Goal: Task Accomplishment & Management: Use online tool/utility

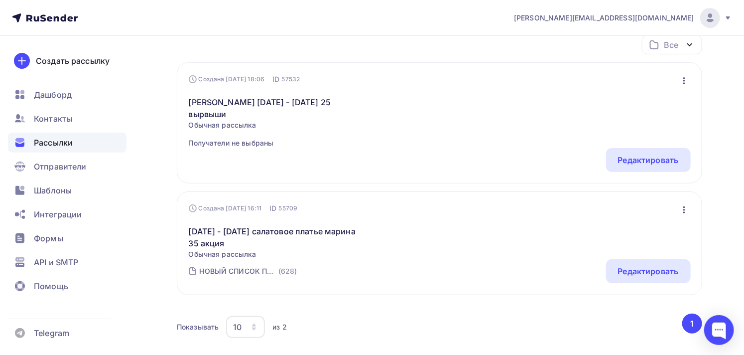
scroll to position [55, 0]
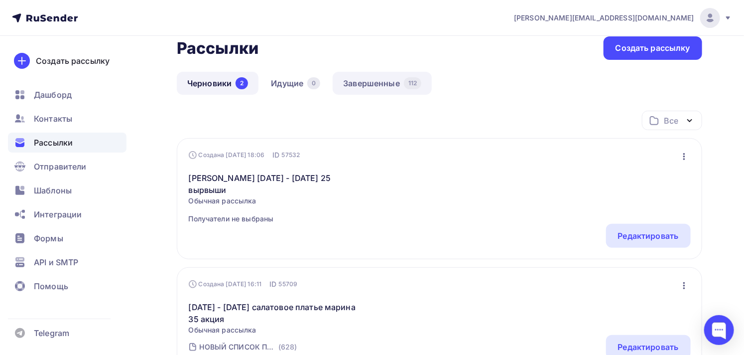
click at [382, 81] on link "Завершенные 112" at bounding box center [382, 83] width 99 height 23
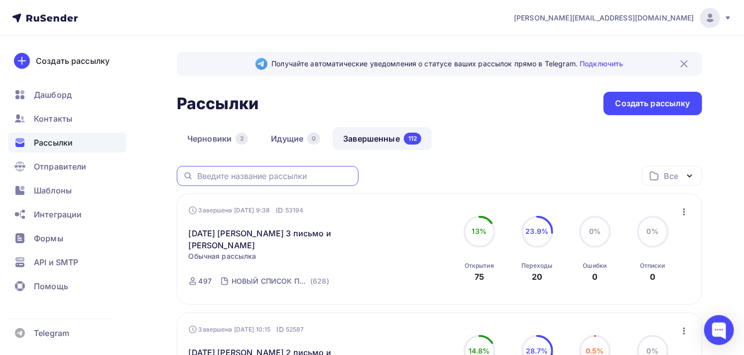
click at [304, 174] on input "text" at bounding box center [274, 175] width 155 height 11
type input "[PERSON_NAME]"
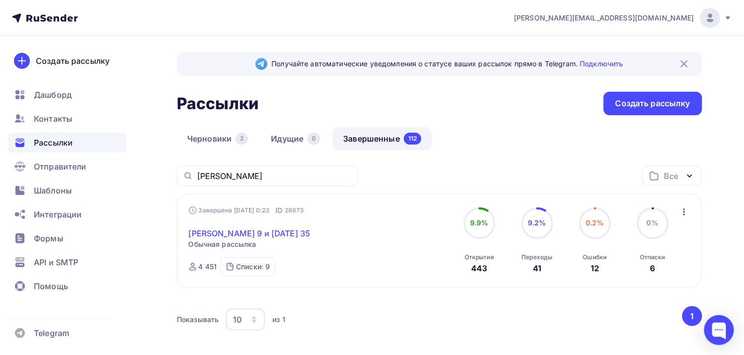
click at [286, 235] on link "[PERSON_NAME] 9 и [DATE] 35" at bounding box center [250, 233] width 122 height 12
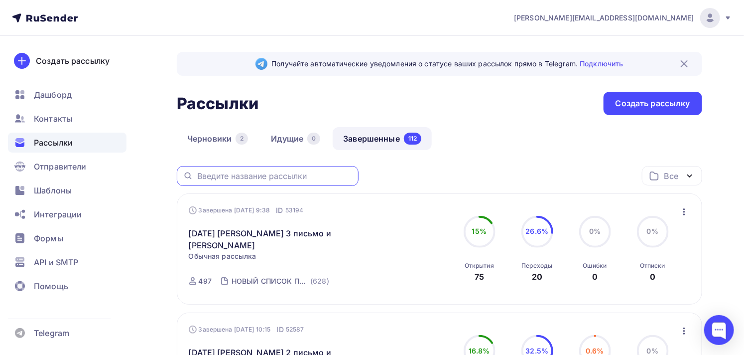
click at [273, 176] on input "text" at bounding box center [274, 175] width 155 height 11
type input "[PERSON_NAME]"
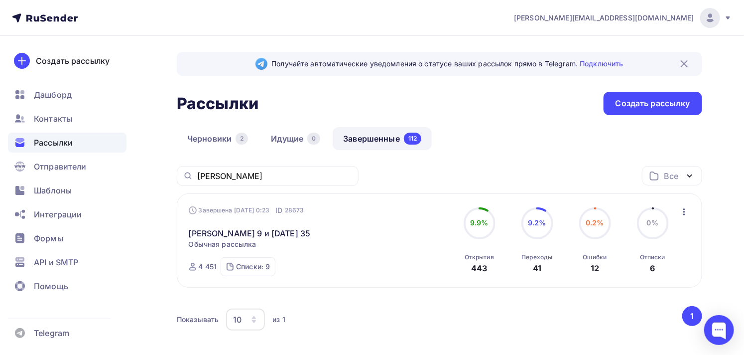
click at [685, 213] on icon "button" at bounding box center [684, 212] width 12 height 12
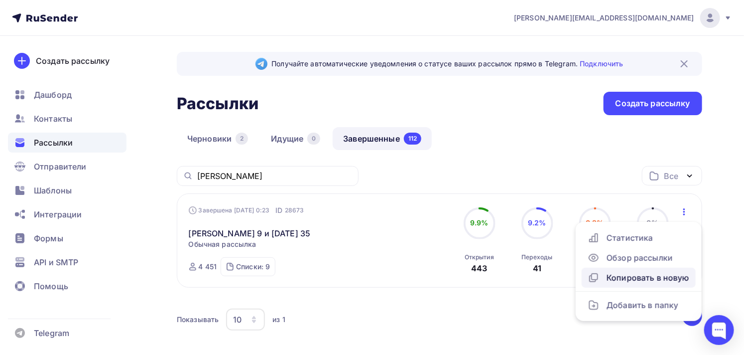
click at [645, 276] on div "Копировать в новую" at bounding box center [639, 277] width 102 height 12
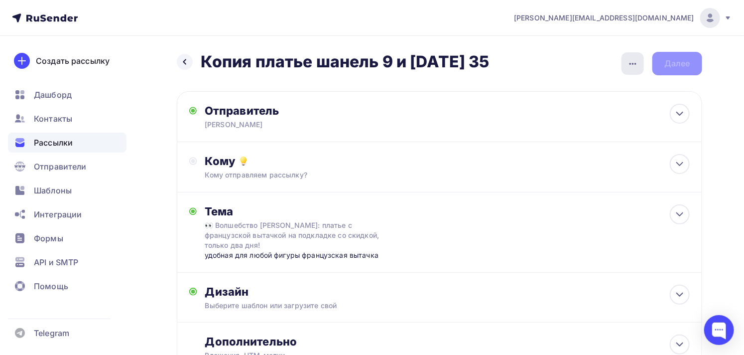
click at [628, 60] on icon "button" at bounding box center [633, 64] width 12 height 12
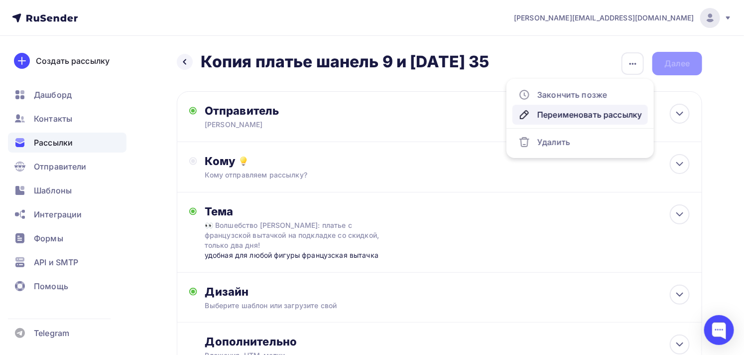
click at [560, 109] on div "Переименовать рассылку" at bounding box center [581, 115] width 124 height 12
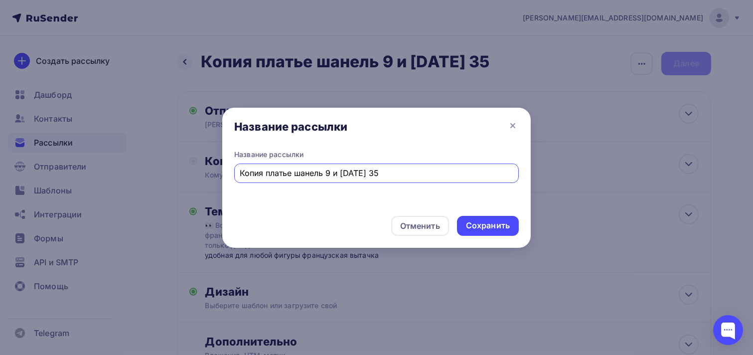
drag, startPoint x: 265, startPoint y: 172, endPoint x: 218, endPoint y: 173, distance: 47.8
click at [218, 173] on div "Название рассылки Название рассылки Копия платье шанель 9 и [DATE] 35 Отменить …" at bounding box center [376, 177] width 753 height 355
click at [304, 170] on input "[PERSON_NAME] 9 и [DATE] 35" at bounding box center [376, 173] width 273 height 12
drag, startPoint x: 321, startPoint y: 168, endPoint x: 367, endPoint y: 172, distance: 46.5
click at [367, 172] on input "[PERSON_NAME] 23 и [DATE] 35" at bounding box center [376, 173] width 273 height 12
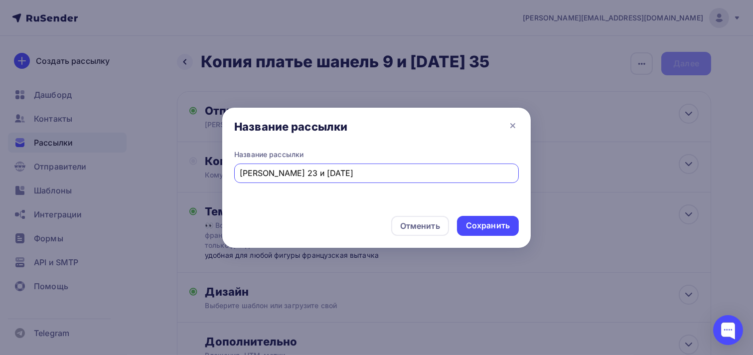
click at [382, 170] on input "[PERSON_NAME] 23 и [DATE]" at bounding box center [376, 173] width 273 height 12
type input "[PERSON_NAME] 23 и [DATE] 25"
click at [481, 226] on div "Сохранить" at bounding box center [488, 225] width 44 height 11
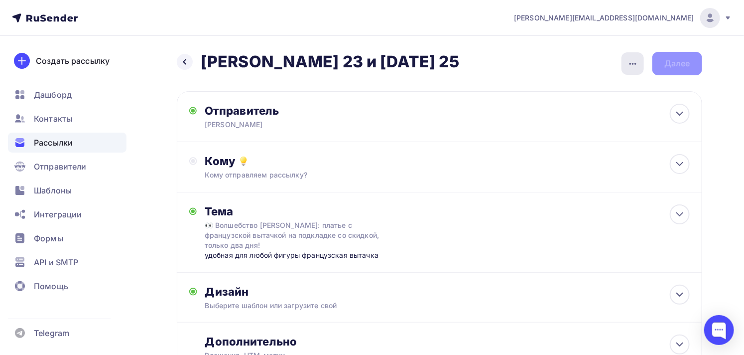
click at [630, 67] on icon "button" at bounding box center [633, 64] width 12 height 12
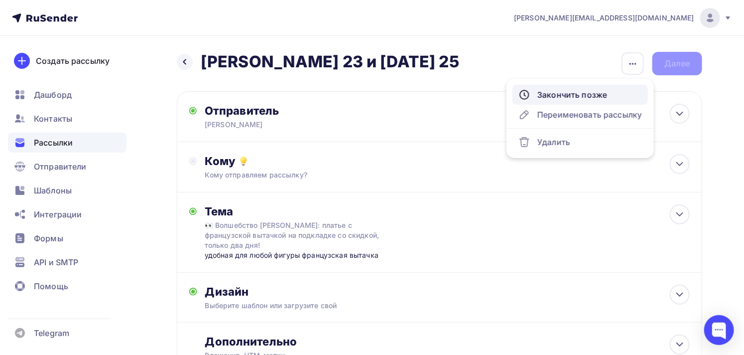
click at [599, 98] on div "Закончить позже" at bounding box center [581, 95] width 124 height 12
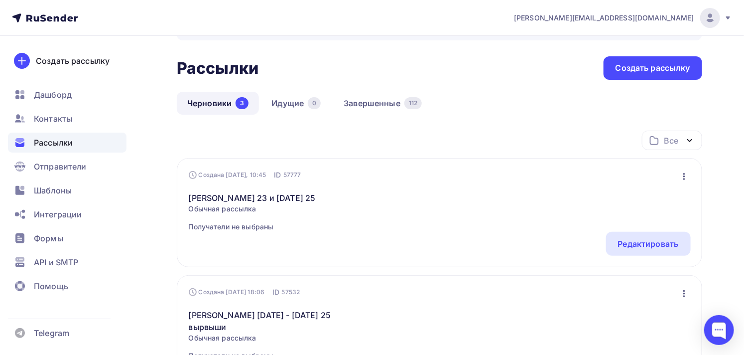
scroll to position [55, 0]
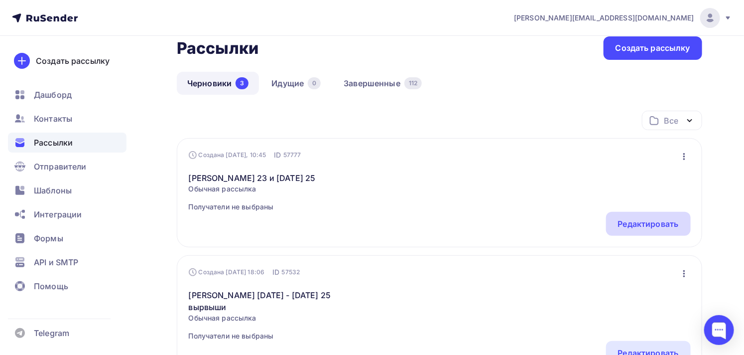
click at [643, 216] on div "Редактировать" at bounding box center [648, 224] width 85 height 24
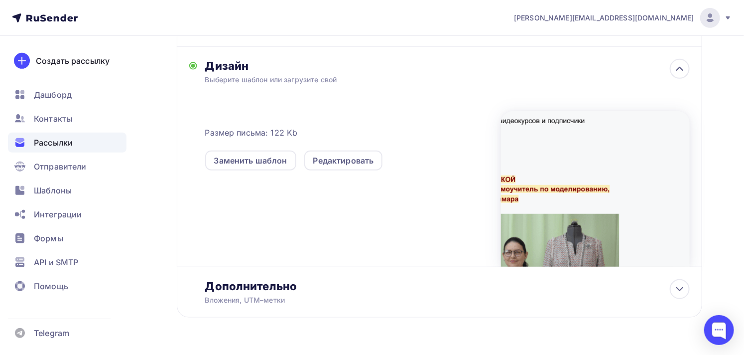
scroll to position [253, 0]
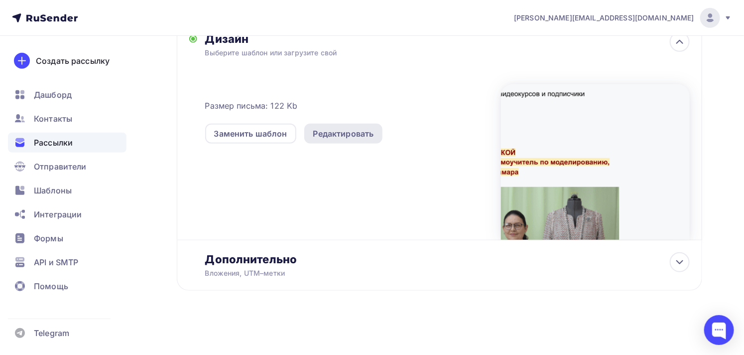
click at [366, 136] on div "Редактировать" at bounding box center [343, 134] width 61 height 12
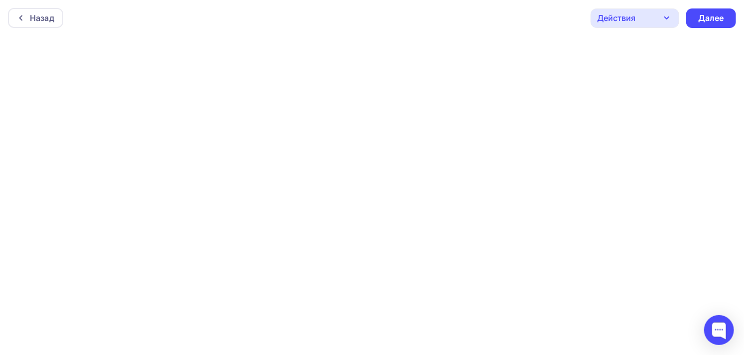
scroll to position [2, 0]
click at [651, 16] on div "Действия" at bounding box center [635, 15] width 89 height 19
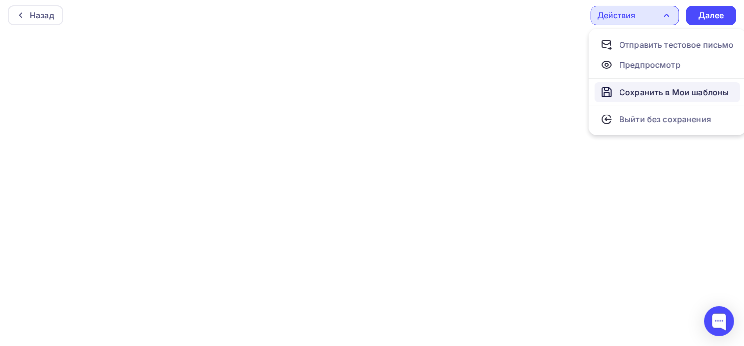
click at [646, 93] on div "Сохранить в Мои шаблоны" at bounding box center [674, 92] width 109 height 12
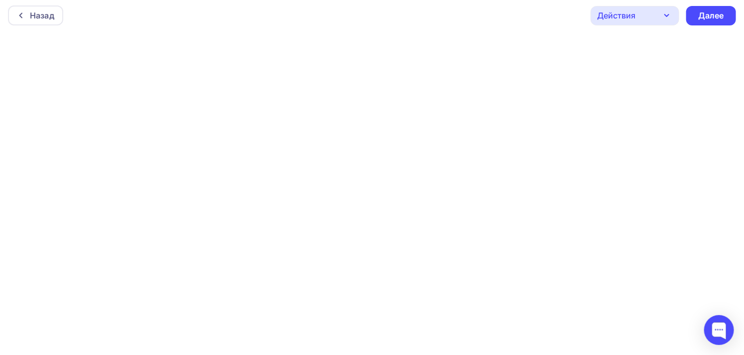
click at [625, 16] on div "Действия" at bounding box center [616, 15] width 38 height 12
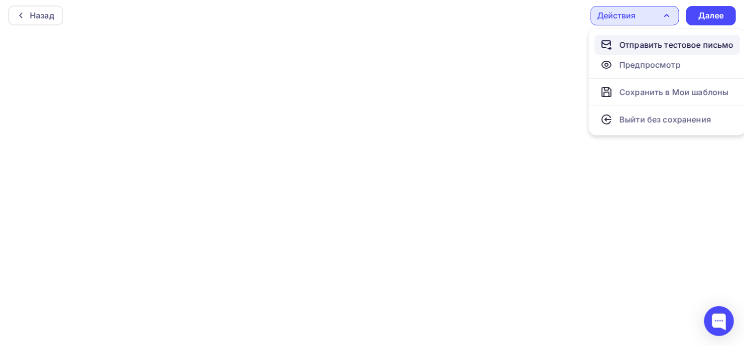
click at [633, 39] on div "Отправить тестовое письмо" at bounding box center [677, 45] width 115 height 12
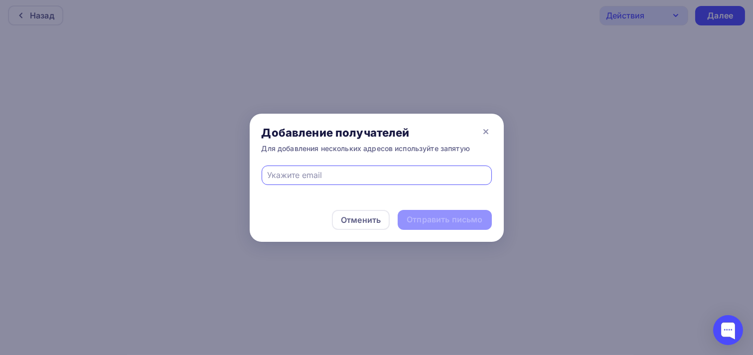
click at [358, 177] on input "text" at bounding box center [376, 175] width 219 height 12
type input "[PERSON_NAME][EMAIL_ADDRESS][DOMAIN_NAME]"
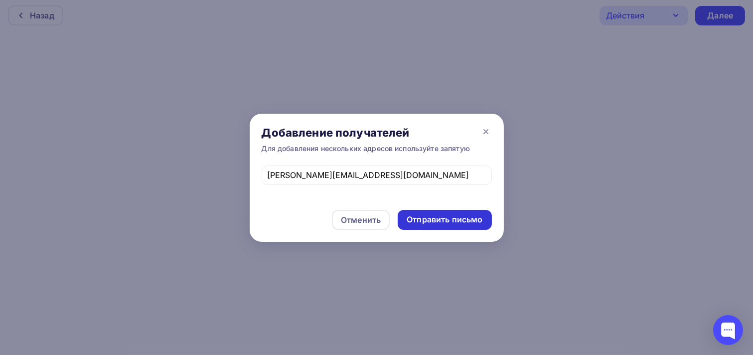
click at [428, 216] on div "Отправить письмо" at bounding box center [444, 219] width 76 height 11
